Goal: Task Accomplishment & Management: Manage account settings

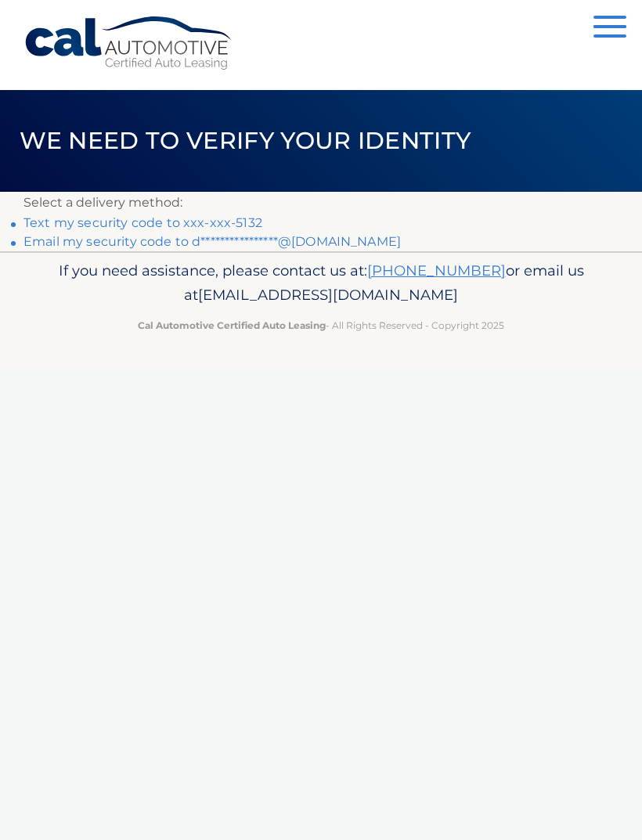
click at [62, 218] on link "Text my security code to xxx-xxx-5132" at bounding box center [142, 222] width 239 height 15
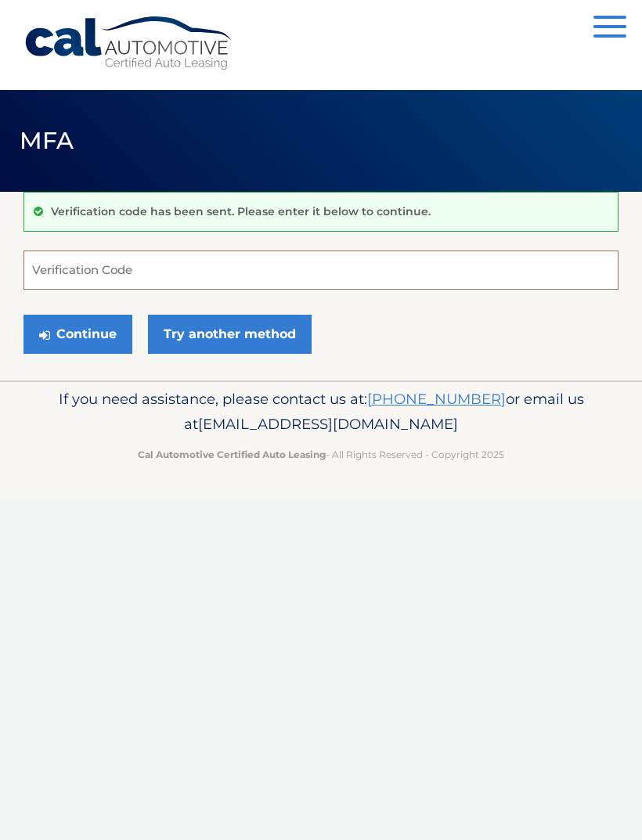
click at [74, 265] on input "Verification Code" at bounding box center [320, 269] width 595 height 39
type input "704750"
click at [77, 333] on button "Continue" at bounding box center [77, 334] width 109 height 39
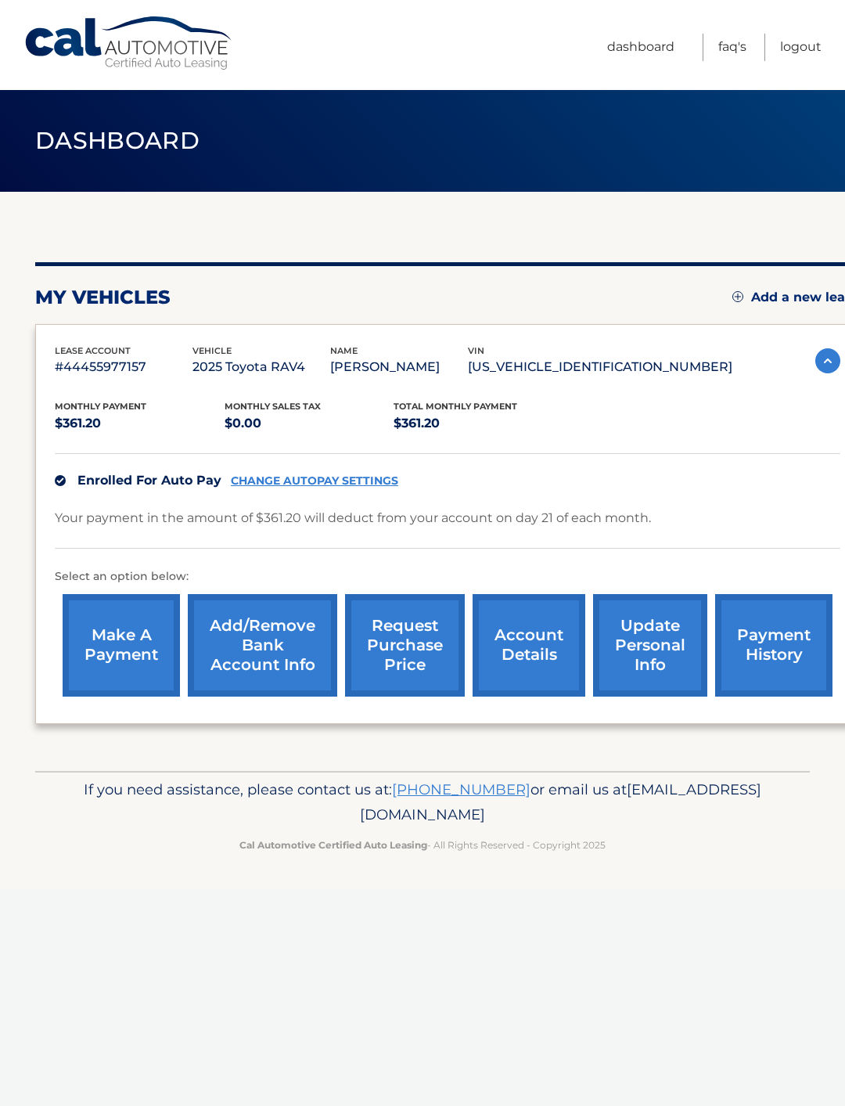
click at [784, 651] on link "payment history" at bounding box center [773, 645] width 117 height 103
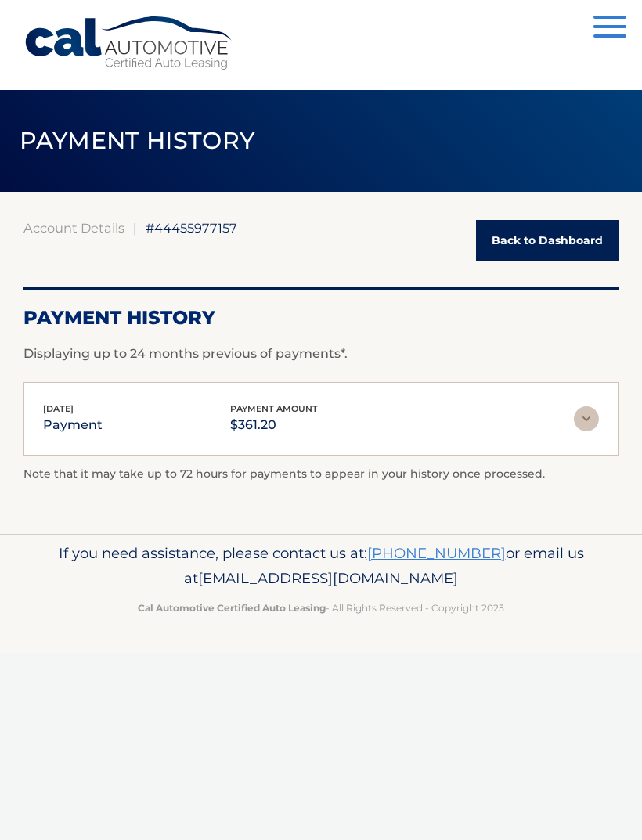
click at [584, 424] on img at bounding box center [586, 418] width 25 height 25
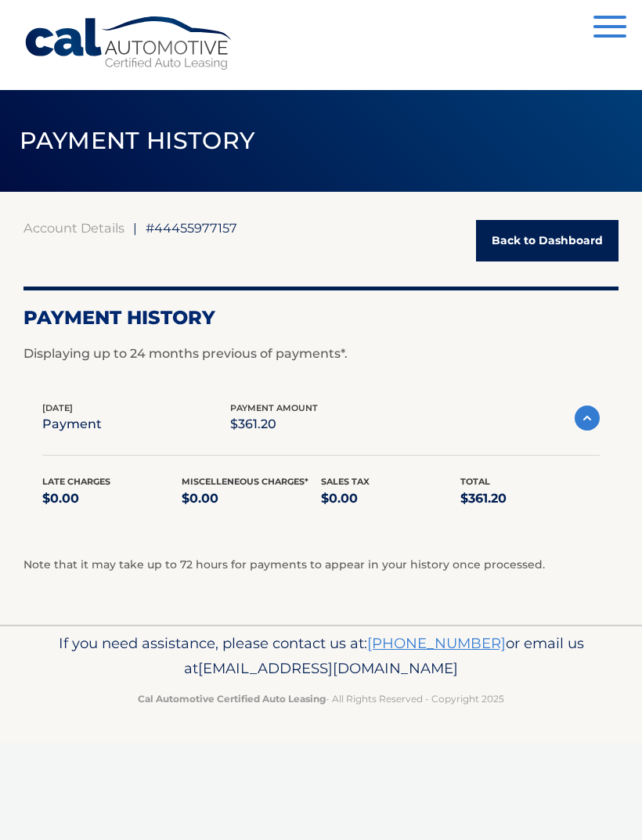
click at [588, 428] on img at bounding box center [586, 417] width 25 height 25
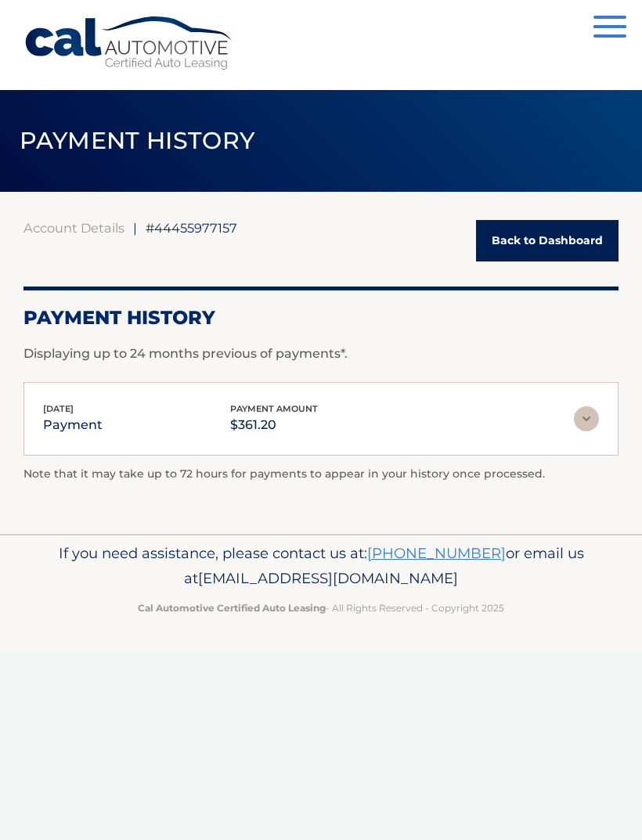
click at [591, 430] on img at bounding box center [586, 418] width 25 height 25
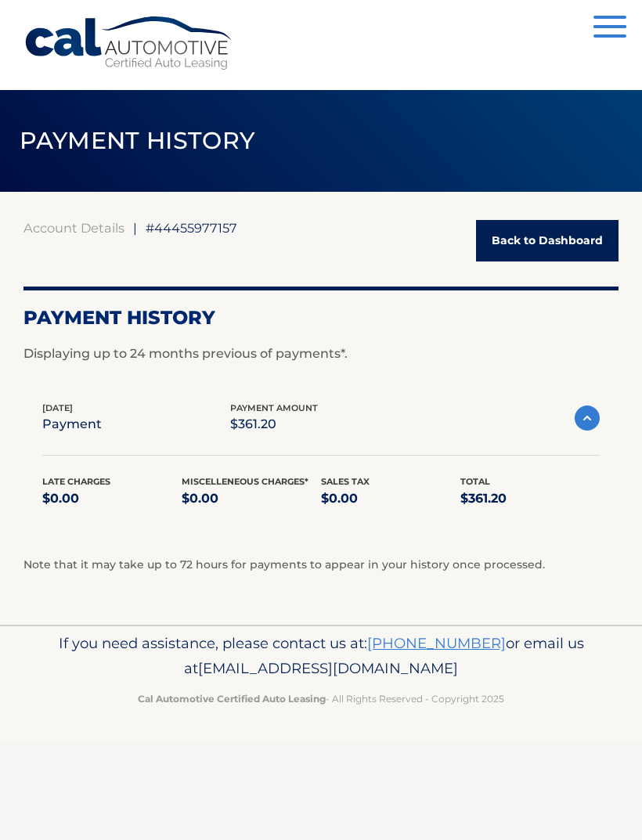
click at [589, 419] on img at bounding box center [586, 417] width 25 height 25
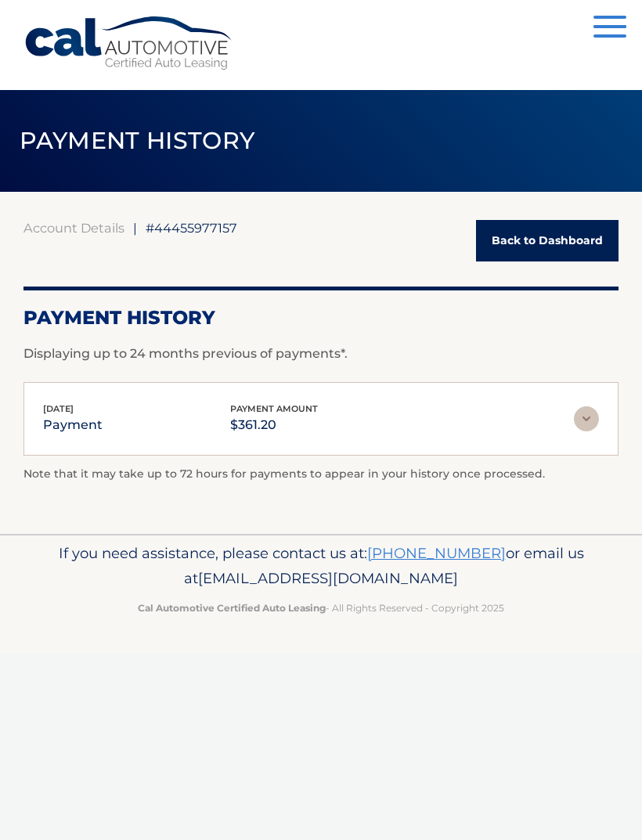
click at [557, 232] on link "Back to Dashboard" at bounding box center [547, 240] width 142 height 41
click at [552, 245] on link "Back to Dashboard" at bounding box center [547, 240] width 142 height 41
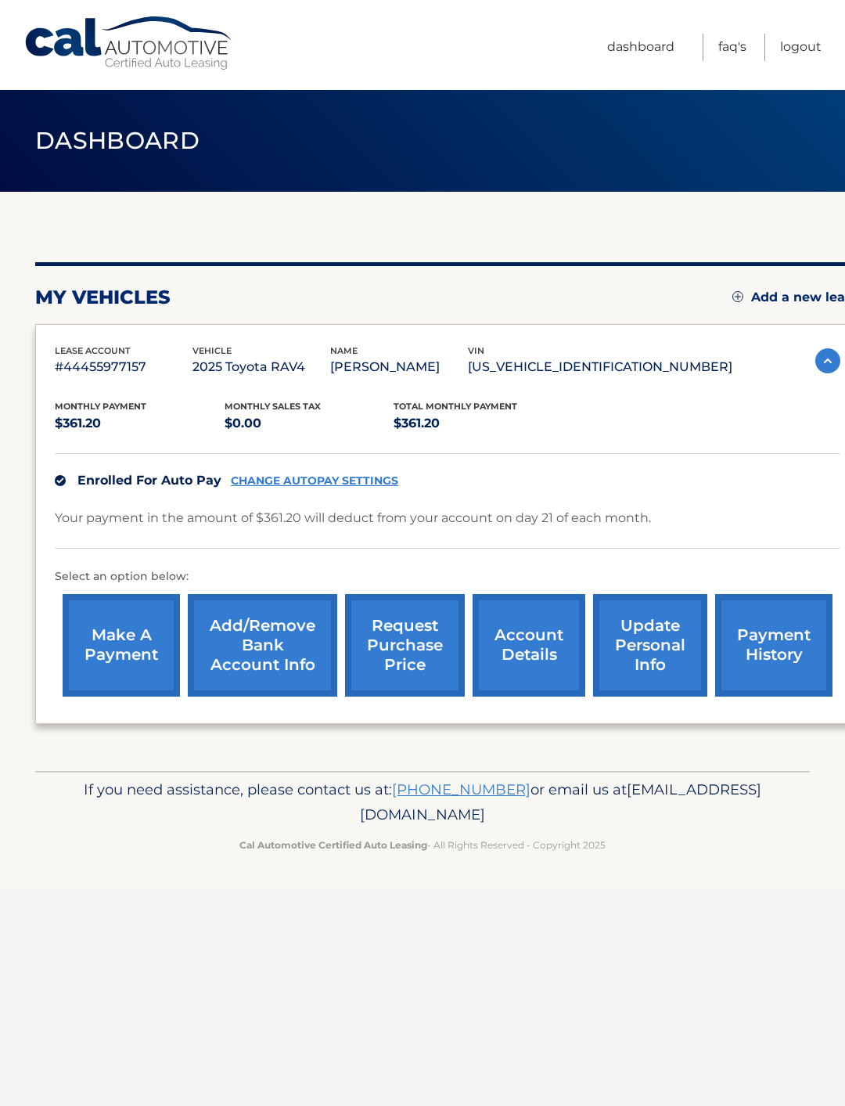
click at [664, 632] on link "update personal info" at bounding box center [650, 645] width 114 height 103
